Goal: Find specific page/section: Find specific page/section

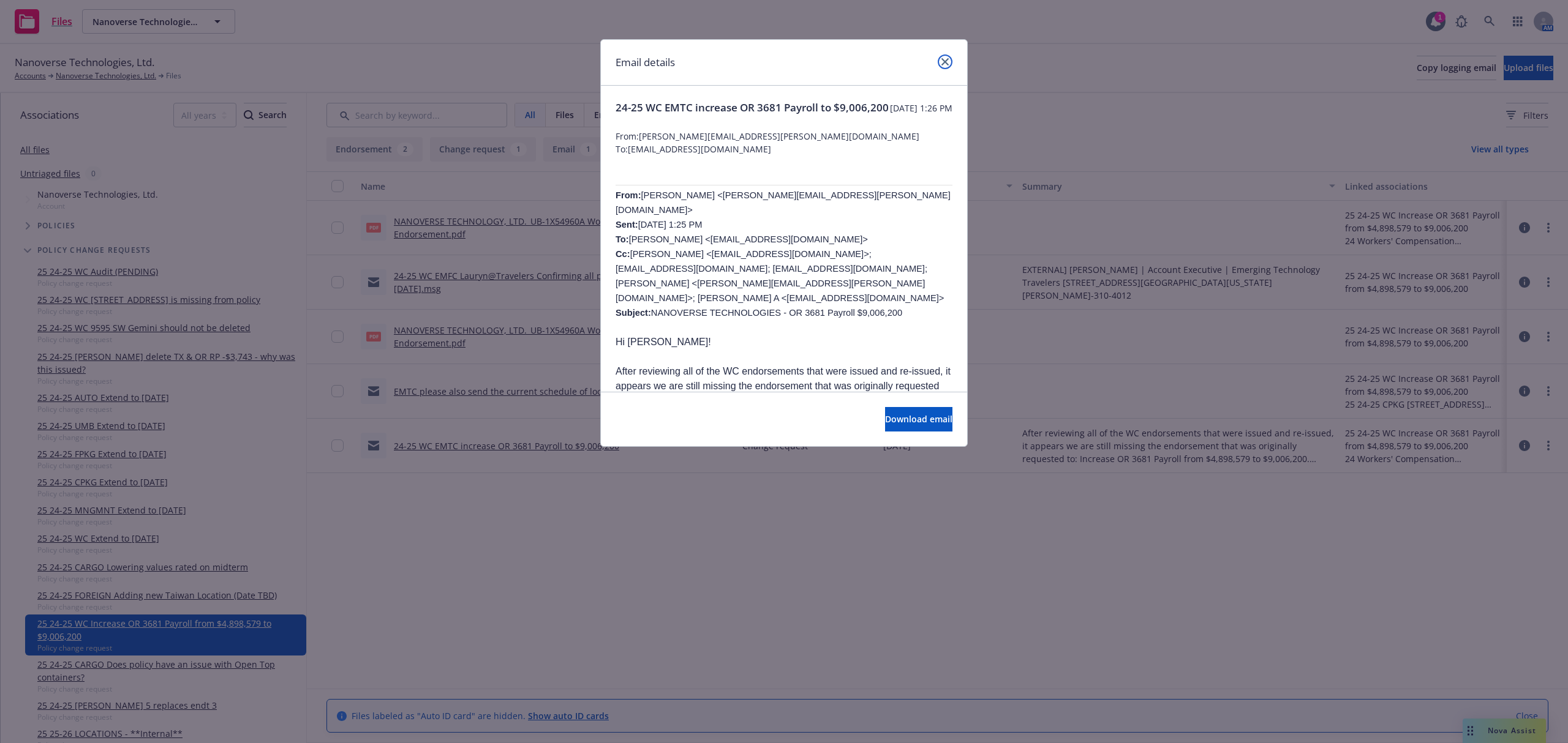
click at [948, 64] on icon "close" at bounding box center [945, 62] width 7 height 7
